Goal: Task Accomplishment & Management: Manage account settings

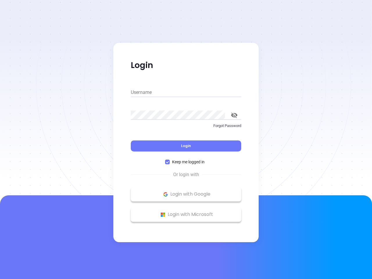
click at [186, 139] on div "Login" at bounding box center [186, 142] width 110 height 18
click at [186, 92] on input "Username" at bounding box center [186, 92] width 110 height 9
click at [234, 115] on icon "toggle password visibility" at bounding box center [234, 115] width 6 height 6
click at [186, 146] on span "Login" at bounding box center [186, 145] width 10 height 5
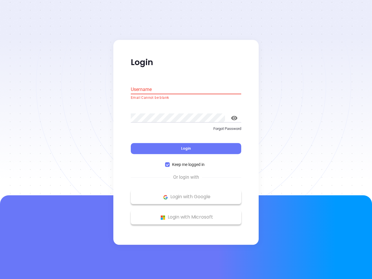
click at [186, 162] on span "Keep me logged in" at bounding box center [188, 165] width 37 height 6
click at [170, 162] on input "Keep me logged in" at bounding box center [167, 164] width 5 height 5
checkbox input "false"
click at [186, 194] on p "Login with Google" at bounding box center [186, 197] width 105 height 9
click at [186, 214] on p "Login with Microsoft" at bounding box center [186, 217] width 105 height 9
